Goal: Task Accomplishment & Management: Manage account settings

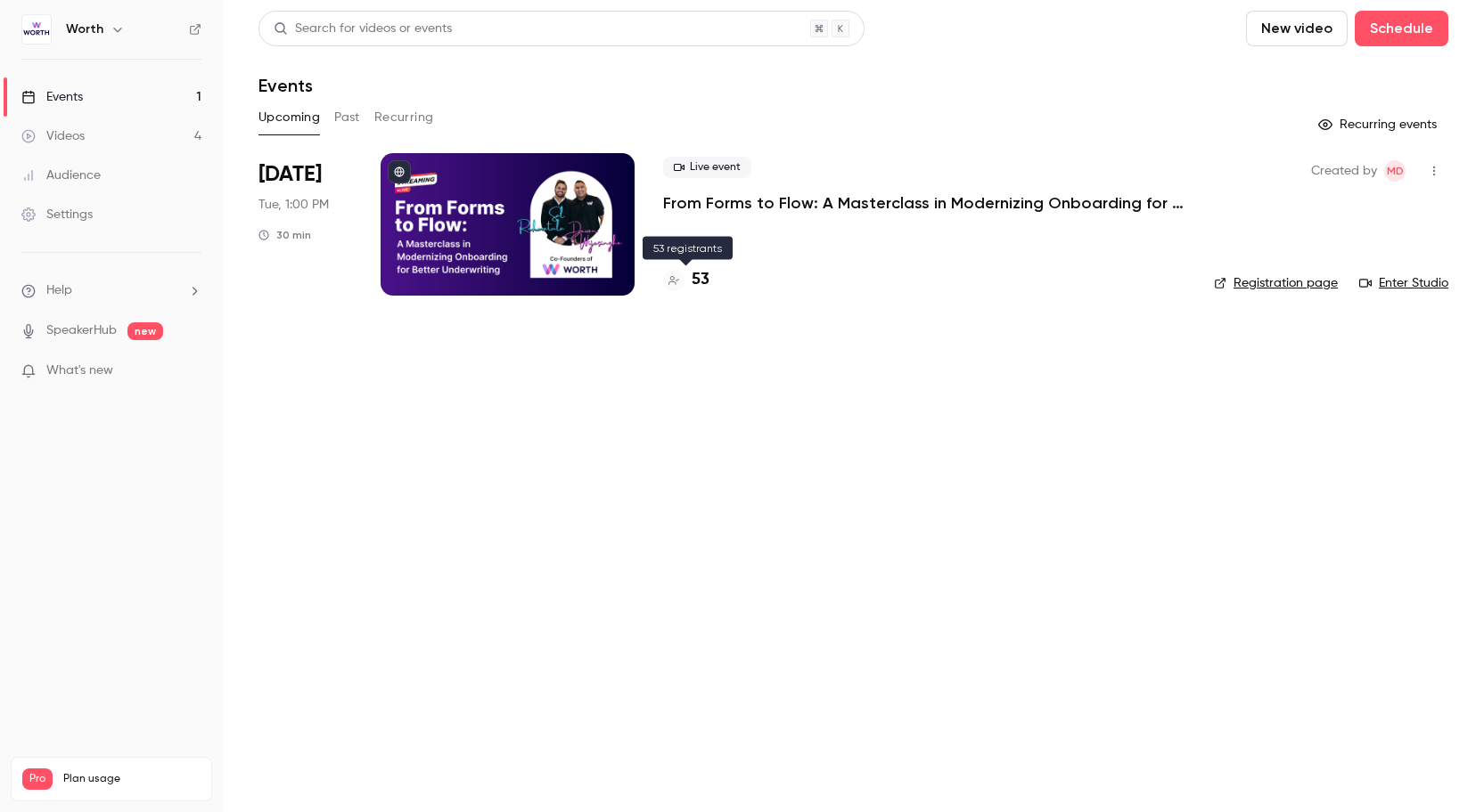
click at [697, 277] on h4 "53" at bounding box center [700, 280] width 18 height 25
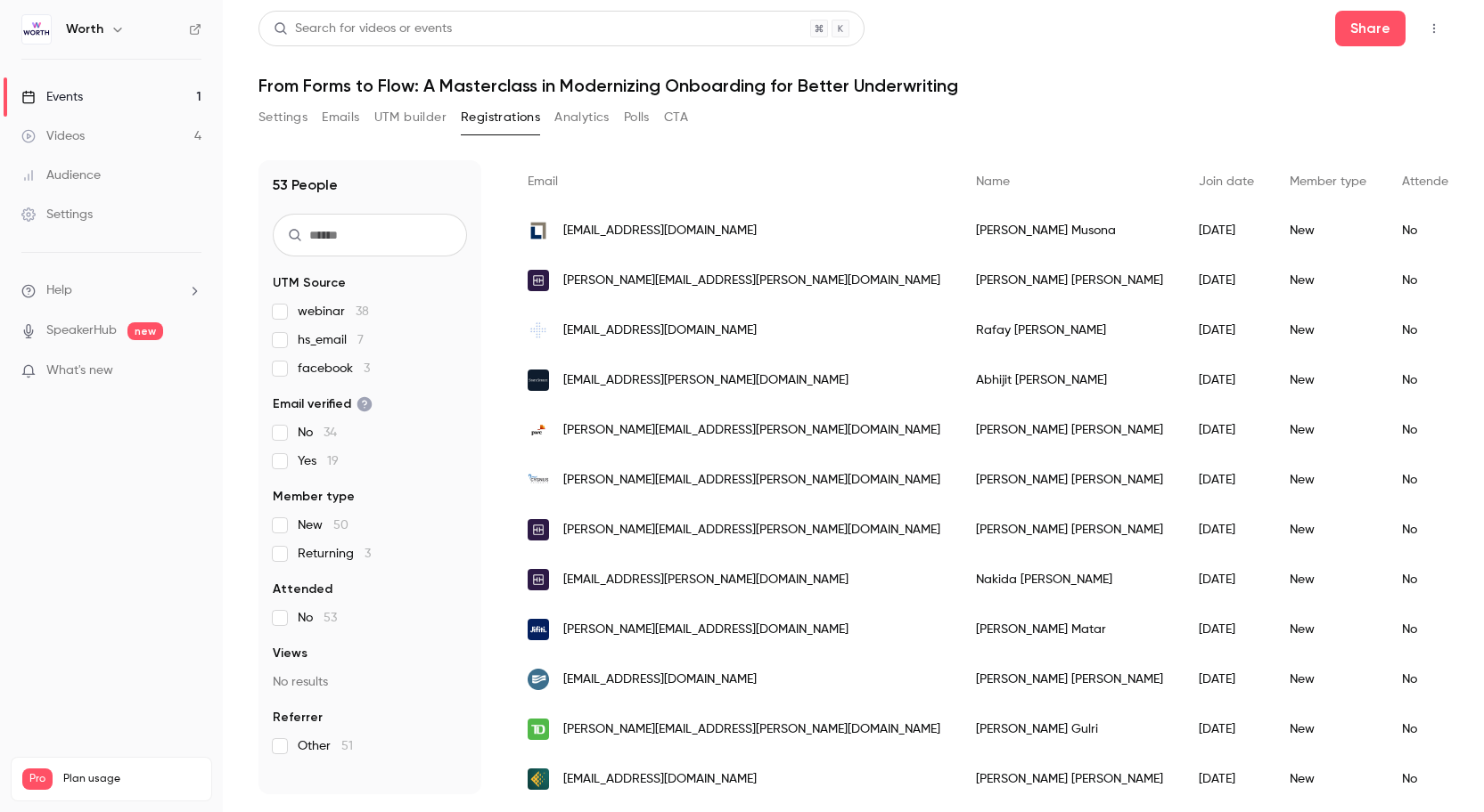
scroll to position [128, 0]
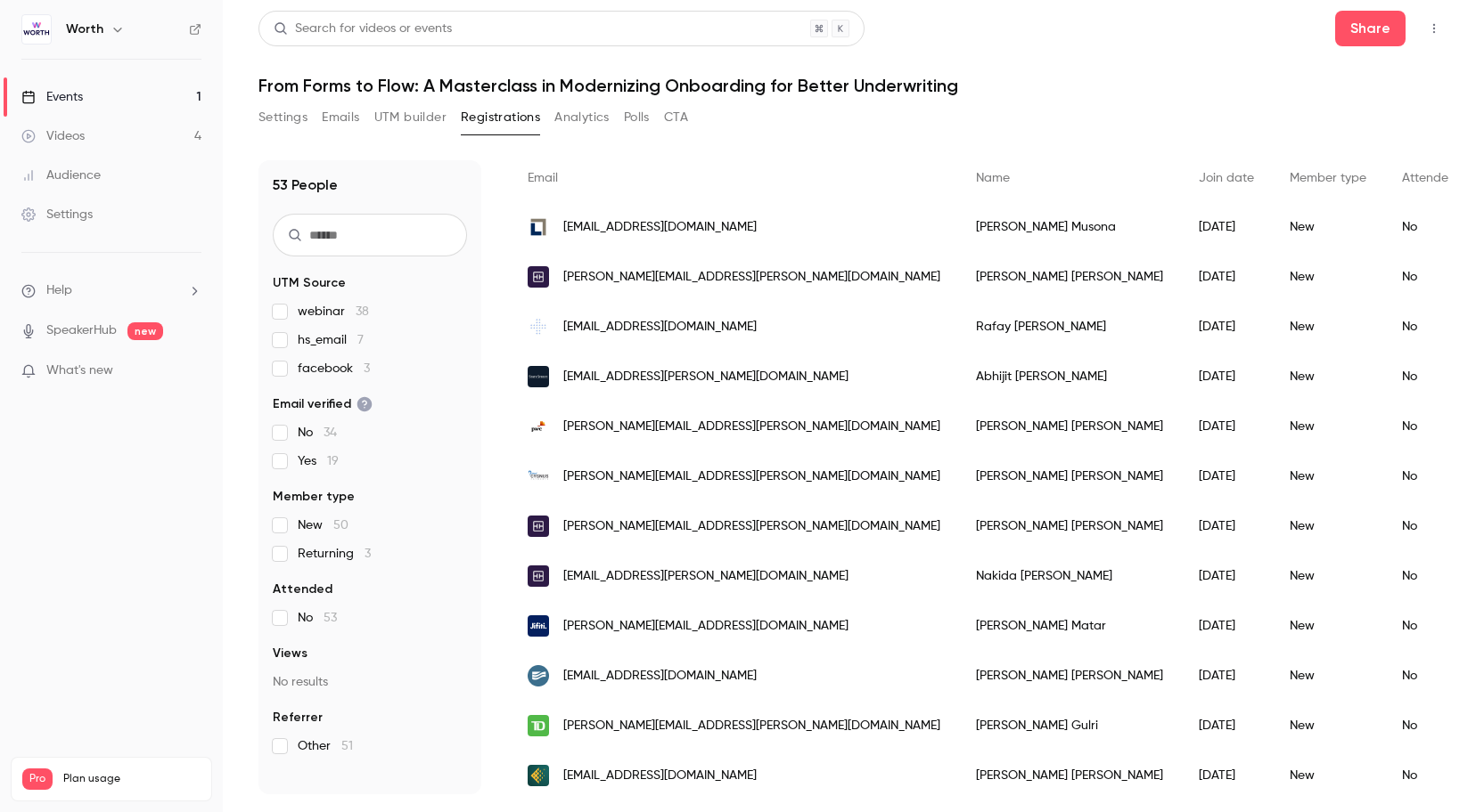
click at [75, 33] on h6 "Worth" at bounding box center [85, 29] width 38 height 18
click at [43, 34] on img at bounding box center [37, 29] width 28 height 28
